Goal: Find specific page/section: Find specific page/section

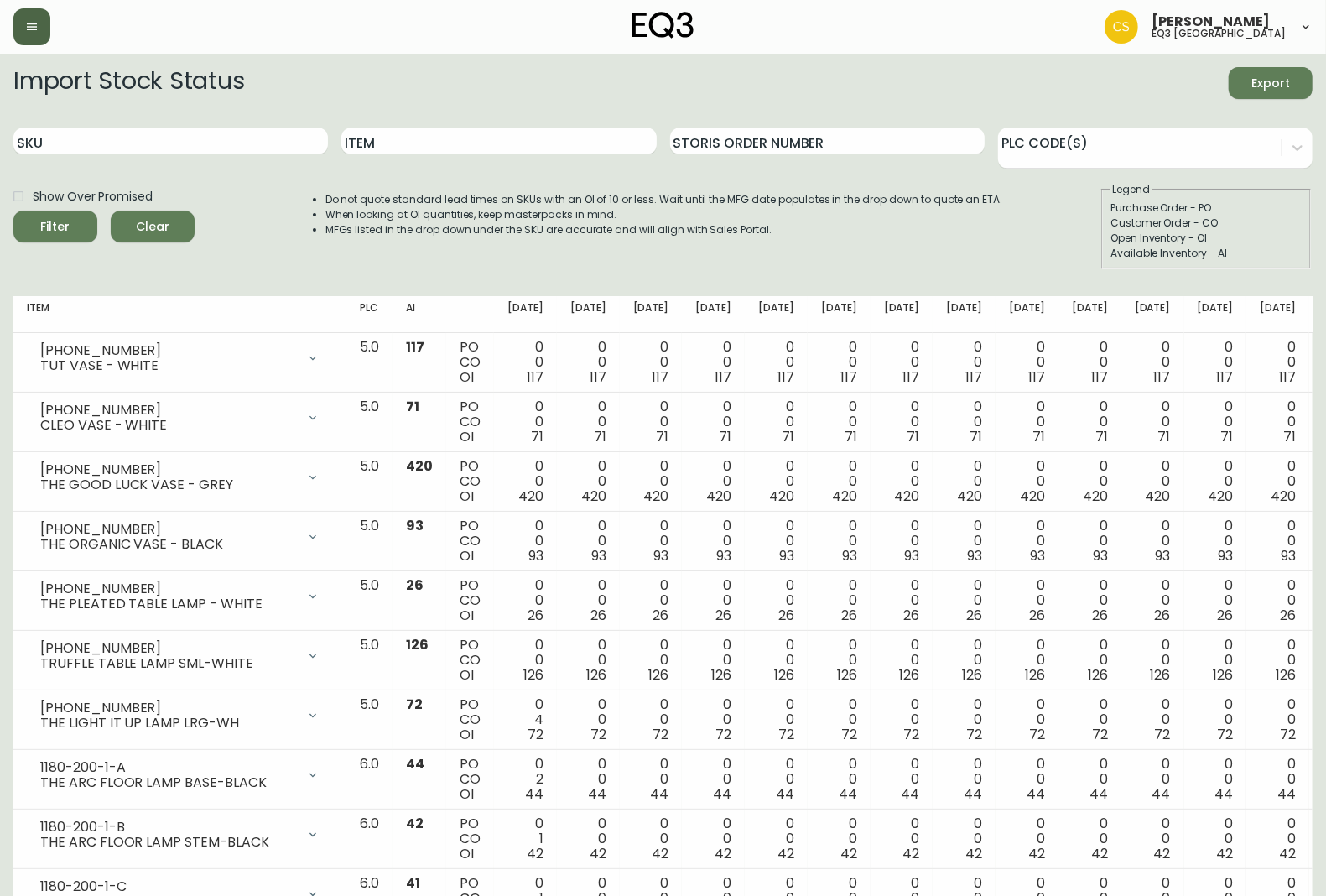
click at [24, 34] on button "button" at bounding box center [32, 26] width 37 height 37
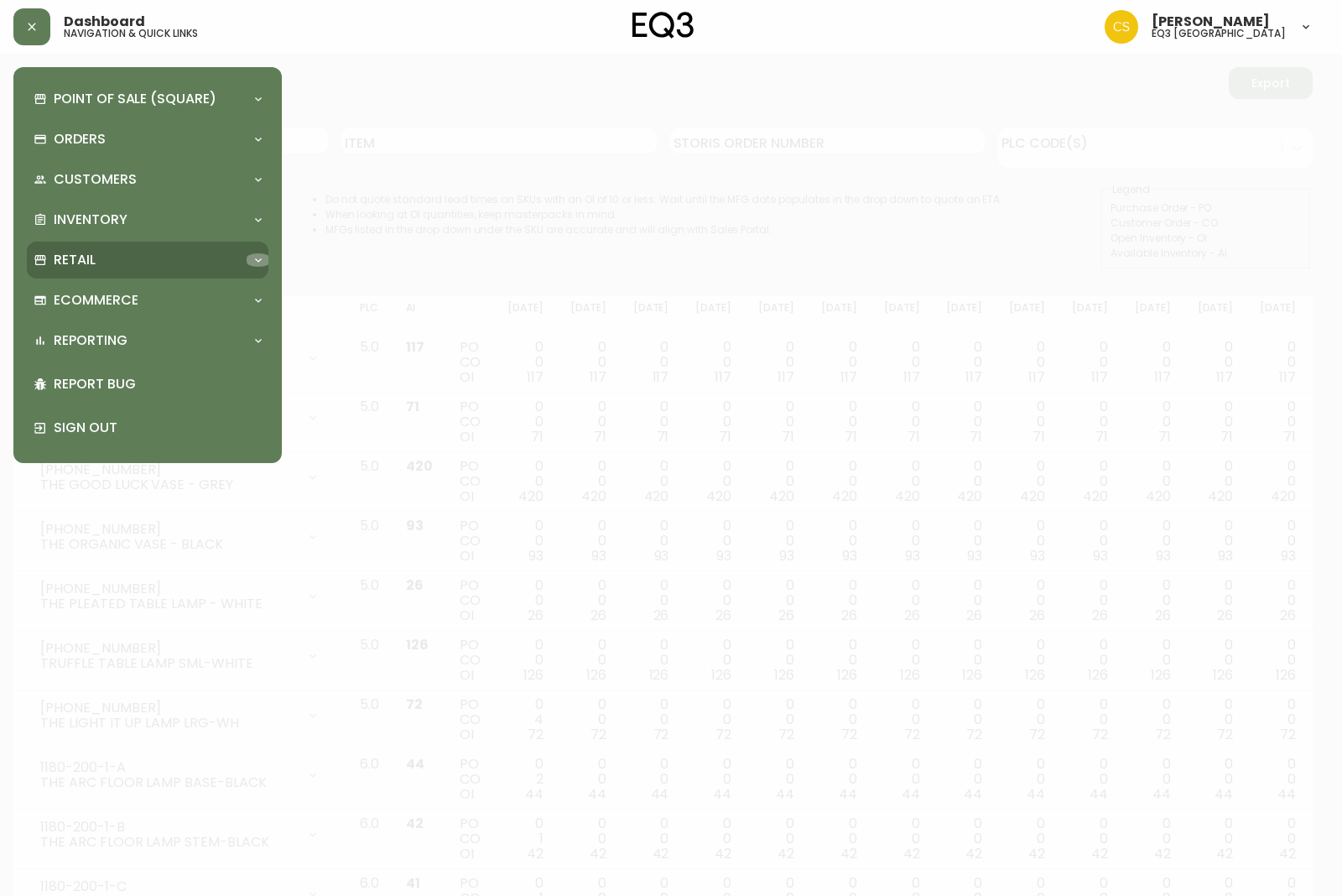
click at [249, 265] on div at bounding box center [258, 260] width 27 height 14
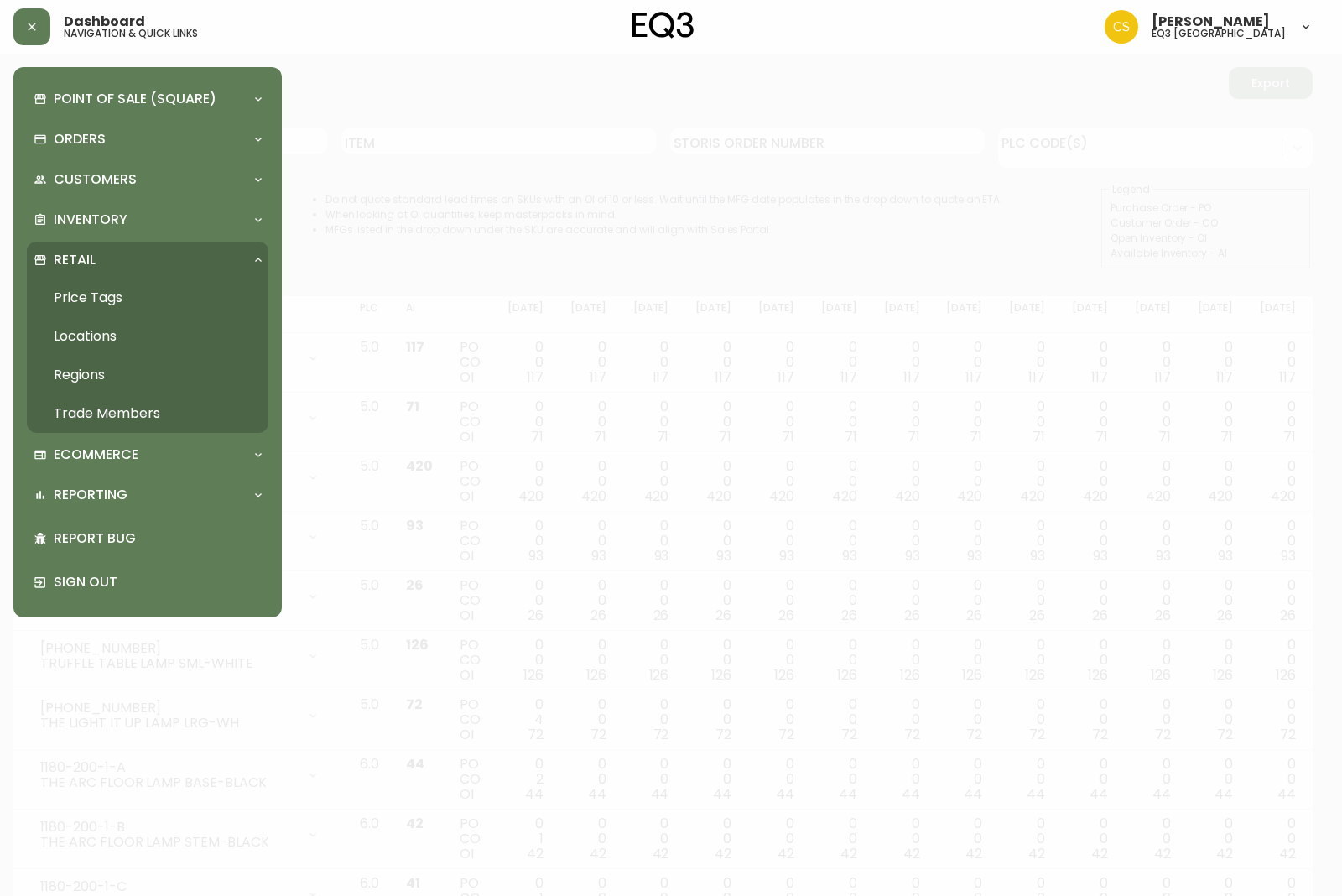
click at [123, 413] on link "Trade Members" at bounding box center [147, 413] width 241 height 39
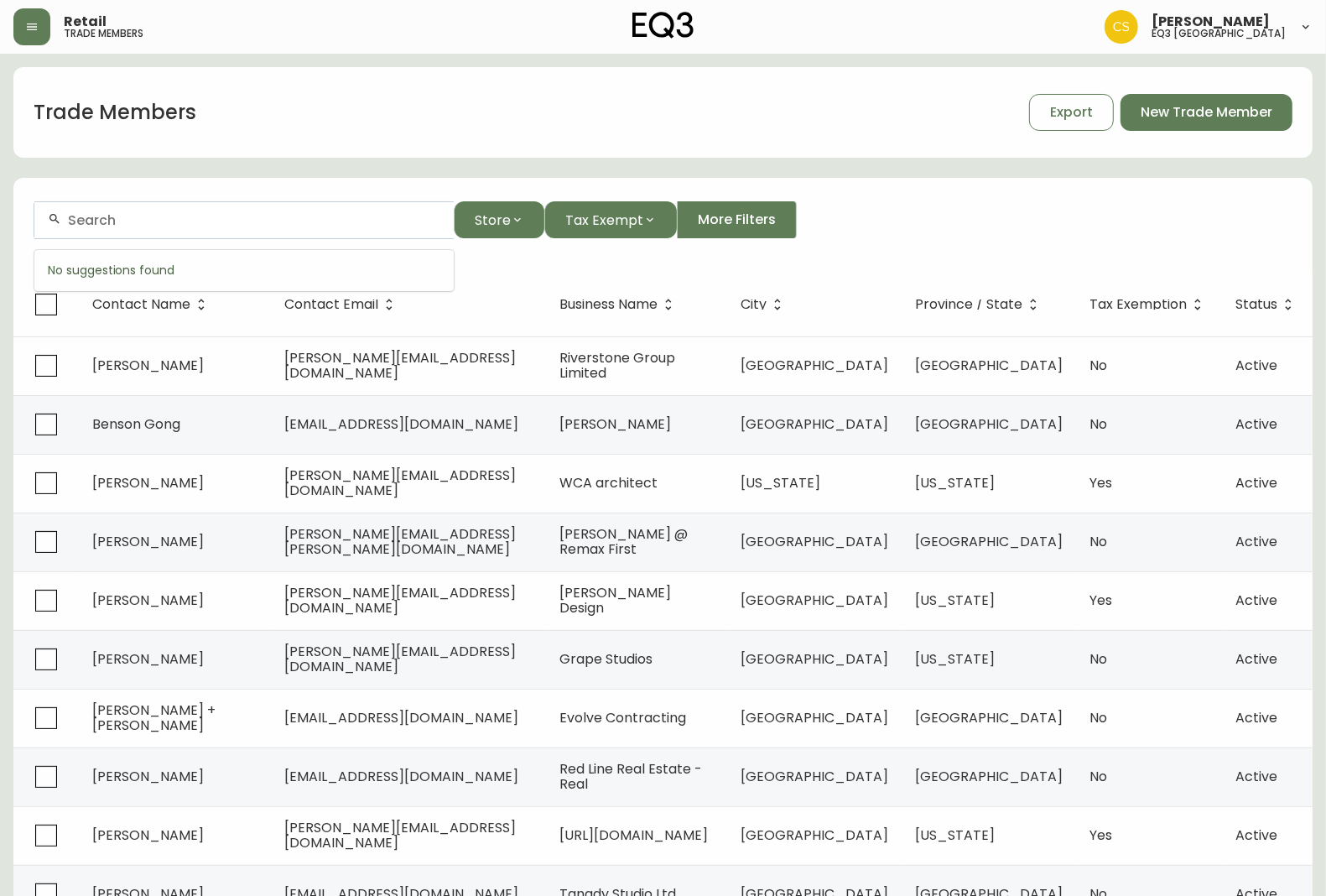
click at [210, 226] on input "text" at bounding box center [254, 220] width 373 height 16
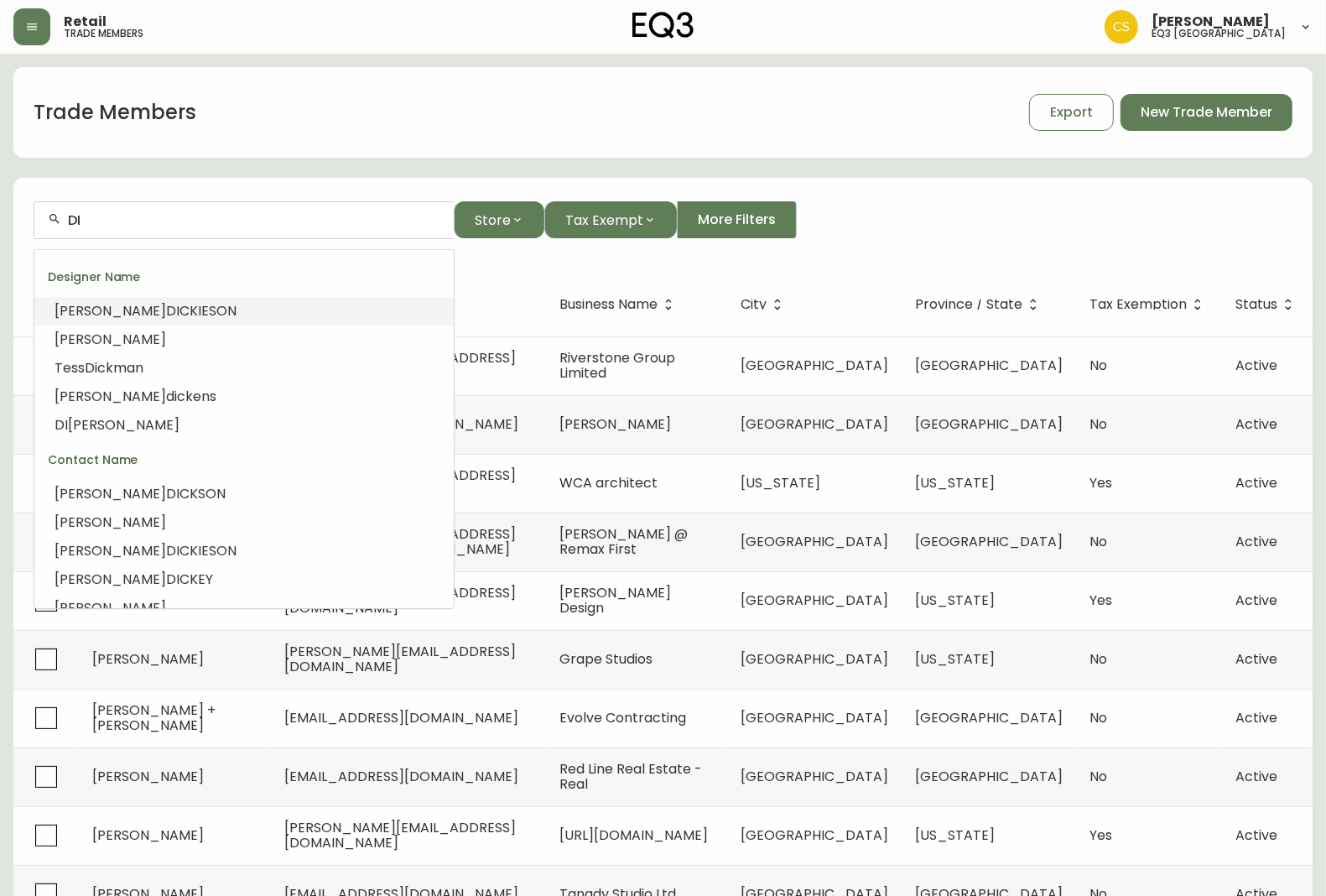
type input "D"
